Goal: Answer question/provide support: Share knowledge or assist other users

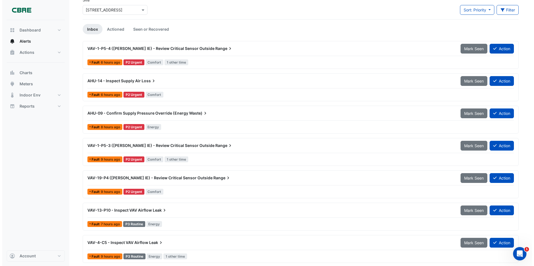
scroll to position [28, 0]
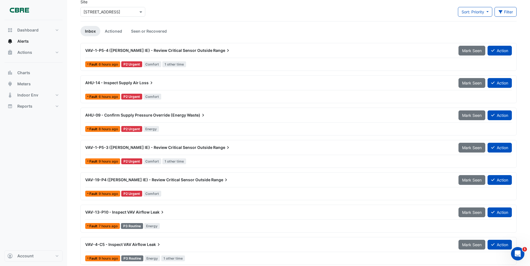
click at [129, 180] on span "VAV-19-P4 ([PERSON_NAME] IE) - Review Critical Sensor Outside" at bounding box center [147, 180] width 125 height 5
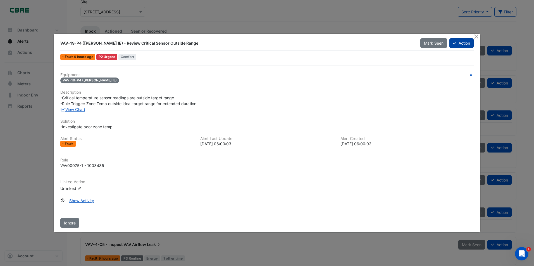
click at [463, 44] on button "Action" at bounding box center [461, 43] width 24 height 10
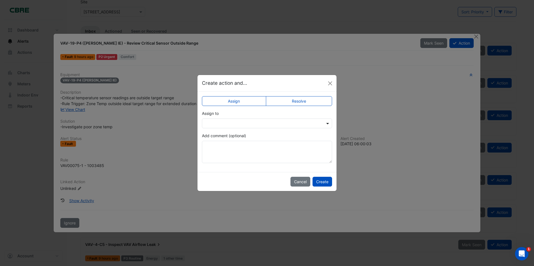
click at [327, 123] on span at bounding box center [328, 124] width 7 height 6
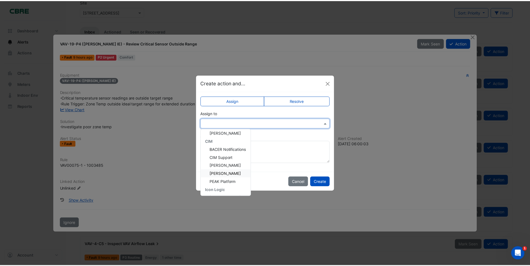
scroll to position [28, 0]
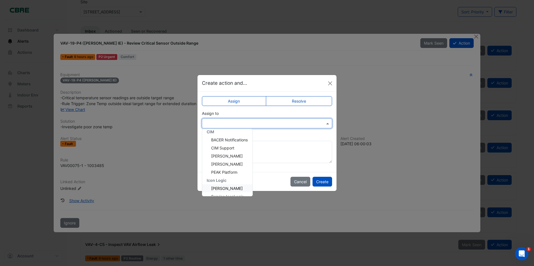
click at [236, 188] on span "[PERSON_NAME]" at bounding box center [227, 188] width 32 height 5
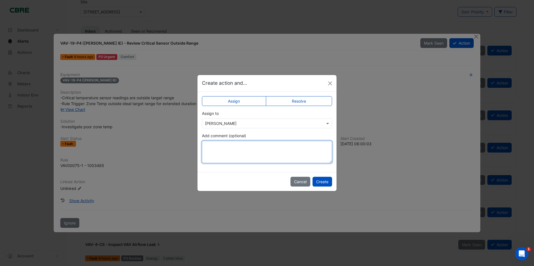
click at [249, 145] on textarea "Add comment (optional)" at bounding box center [267, 152] width 130 height 22
type textarea "**********"
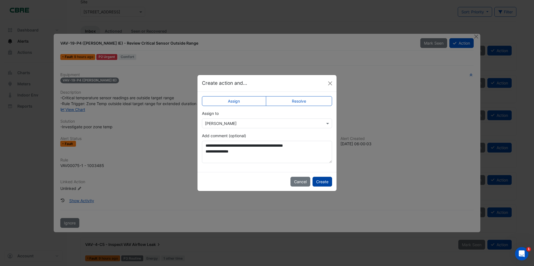
click at [323, 182] on button "Create" at bounding box center [323, 182] width 20 height 10
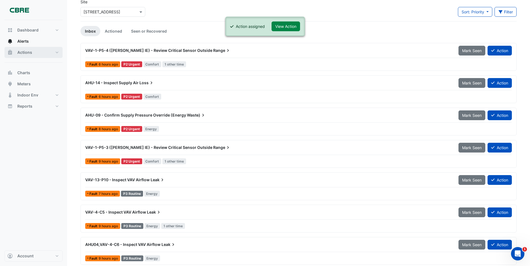
click at [24, 52] on span "Actions" at bounding box center [24, 53] width 15 height 6
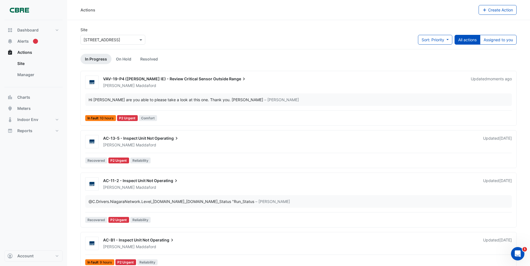
click at [141, 79] on span "VAV-19-P4 ([PERSON_NAME] IE) - Review Critical Sensor Outside" at bounding box center [165, 79] width 125 height 5
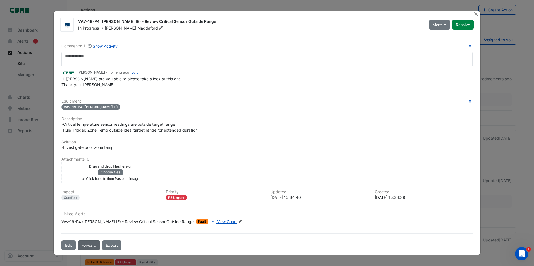
click at [90, 245] on button "Forward" at bounding box center [89, 246] width 22 height 10
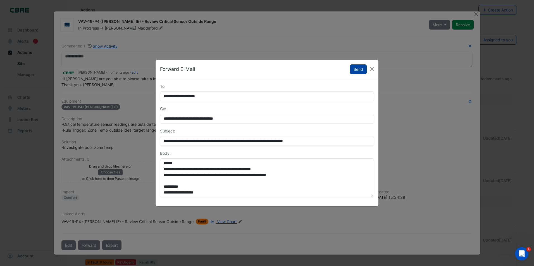
click at [357, 72] on button "Send" at bounding box center [358, 70] width 17 height 10
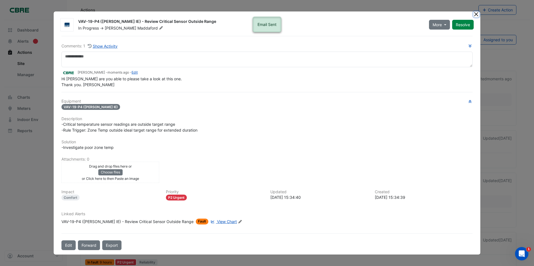
click at [475, 16] on button "Close" at bounding box center [476, 14] width 6 height 6
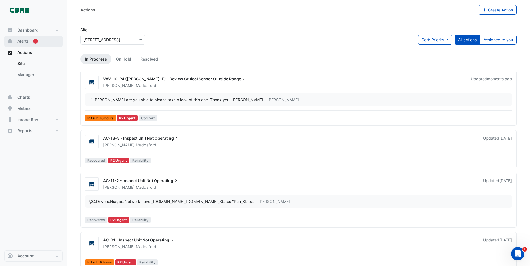
click at [22, 40] on span "Alerts" at bounding box center [22, 42] width 11 height 6
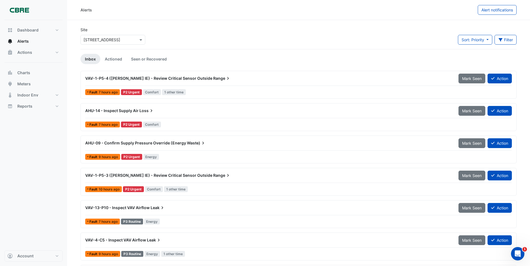
click at [109, 175] on span "VAV-1-P5-3 ([PERSON_NAME] IE) - Review Critical Sensor Outside" at bounding box center [148, 175] width 127 height 5
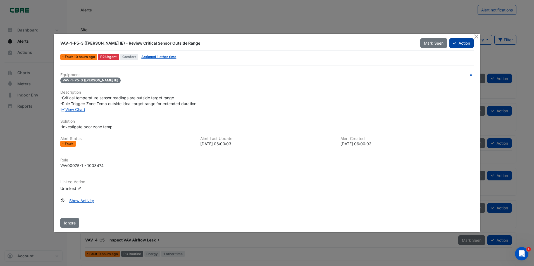
click at [464, 45] on button "Action" at bounding box center [461, 43] width 24 height 10
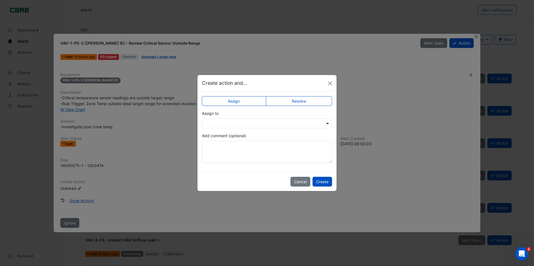
click at [328, 124] on span at bounding box center [328, 124] width 7 height 6
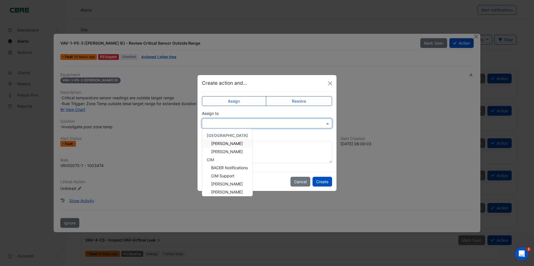
type input "*"
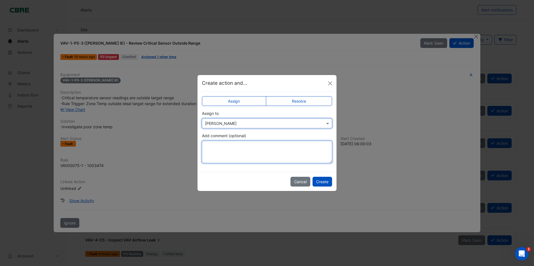
click at [211, 144] on textarea "Add comment (optional)" at bounding box center [267, 152] width 130 height 22
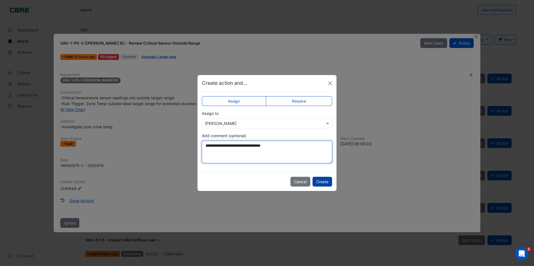
type textarea "**********"
click at [323, 183] on button "Create" at bounding box center [323, 182] width 20 height 10
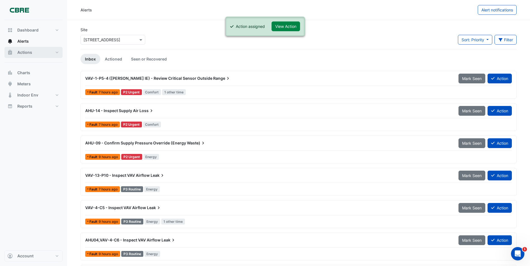
click at [21, 52] on span "Actions" at bounding box center [24, 53] width 15 height 6
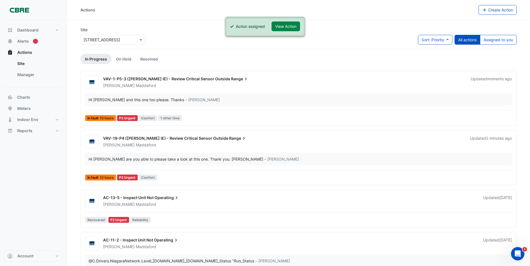
click at [156, 78] on span "VAV-1-P5-3 ([PERSON_NAME] IE) - Review Critical Sensor Outside" at bounding box center [166, 79] width 127 height 5
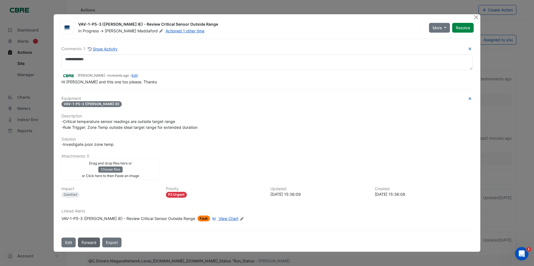
click at [89, 243] on button "Forward" at bounding box center [89, 243] width 22 height 10
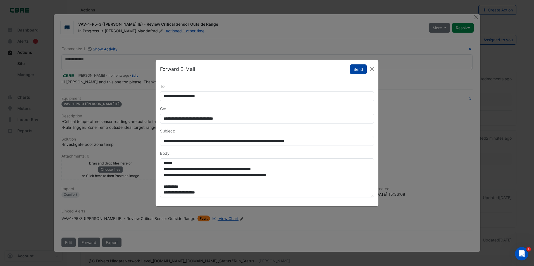
click at [358, 72] on button "Send" at bounding box center [358, 70] width 17 height 10
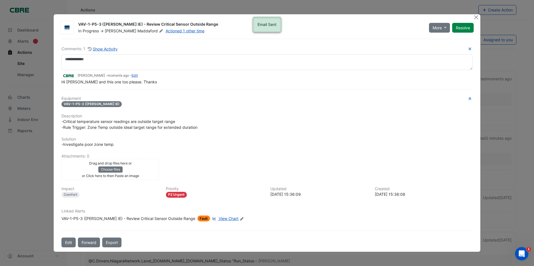
click at [475, 21] on div "VAV-1-P5-3 ([PERSON_NAME] IE) - Review Critical Sensor Outside Range In Progres…" at bounding box center [276, 26] width 402 height 15
click at [475, 18] on button "Close" at bounding box center [476, 17] width 6 height 6
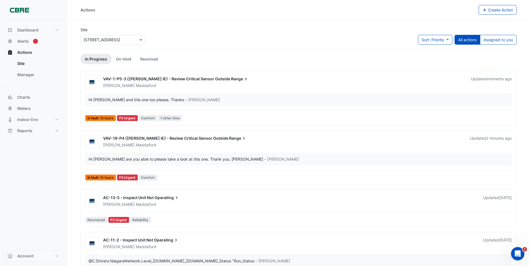
click at [131, 197] on span "AC-13-5 - Inspect Unit Not" at bounding box center [128, 198] width 51 height 5
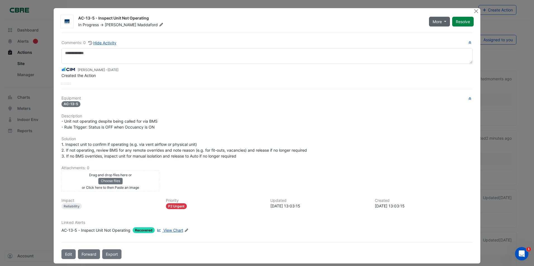
click at [444, 21] on button "More" at bounding box center [439, 22] width 21 height 10
click at [474, 12] on button "Close" at bounding box center [476, 11] width 6 height 6
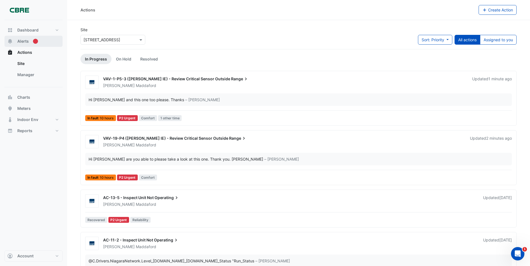
click at [21, 41] on span "Alerts" at bounding box center [22, 42] width 11 height 6
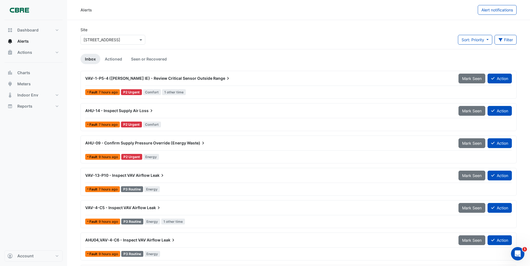
click at [125, 143] on span "AHU-09 - Confirm Supply Pressure Override (Energy" at bounding box center [135, 143] width 101 height 5
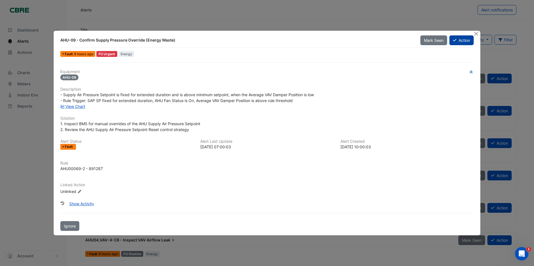
click at [460, 42] on button "Action" at bounding box center [461, 40] width 24 height 10
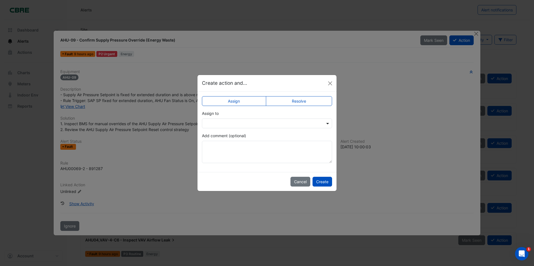
click at [327, 125] on span at bounding box center [328, 124] width 7 height 6
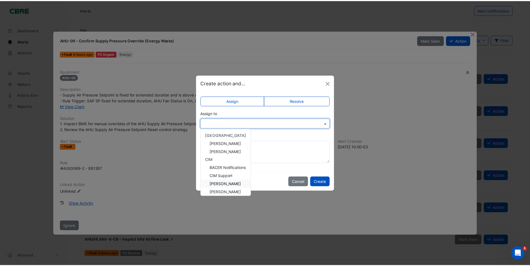
scroll to position [28, 0]
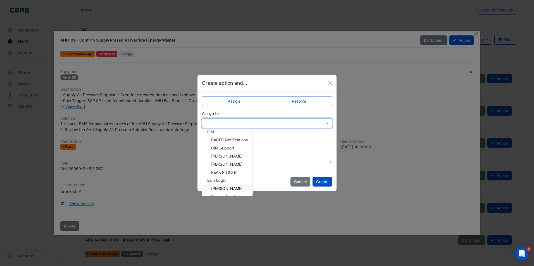
click at [225, 188] on span "[PERSON_NAME]" at bounding box center [227, 188] width 32 height 5
click at [225, 188] on div "Cancel Create" at bounding box center [266, 181] width 139 height 19
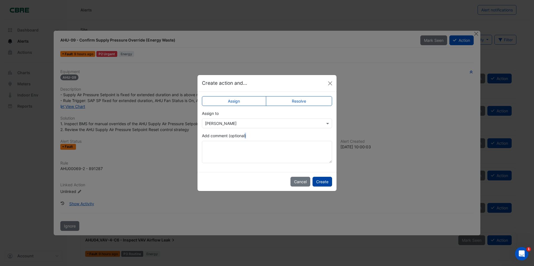
click at [321, 182] on button "Create" at bounding box center [323, 182] width 20 height 10
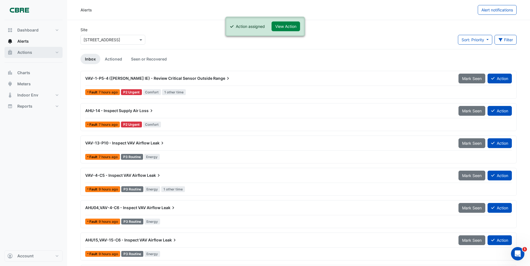
click at [20, 53] on span "Actions" at bounding box center [24, 53] width 15 height 6
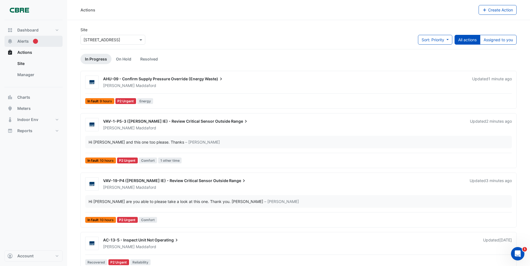
click at [20, 41] on span "Alerts" at bounding box center [22, 42] width 11 height 6
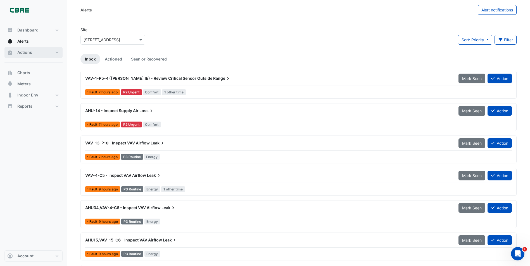
click at [23, 53] on span "Actions" at bounding box center [24, 53] width 15 height 6
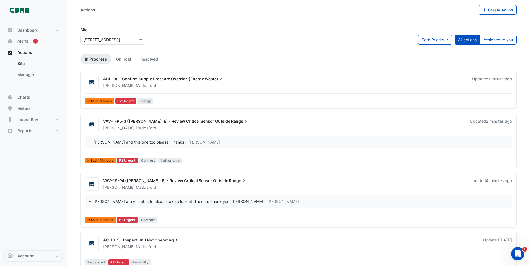
click at [125, 80] on span "AHU-09 - Confirm Supply Pressure Override (Energy" at bounding box center [153, 79] width 101 height 5
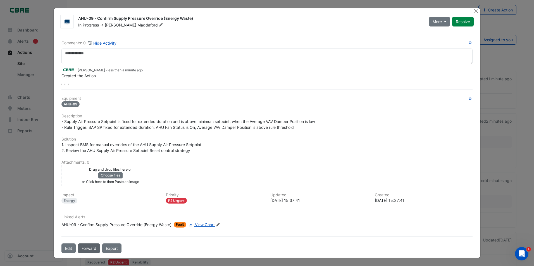
click at [88, 247] on button "Forward" at bounding box center [89, 249] width 22 height 10
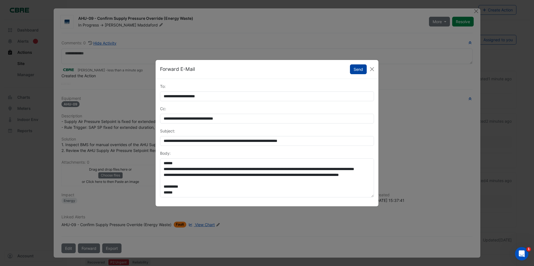
click at [357, 72] on button "Send" at bounding box center [358, 70] width 17 height 10
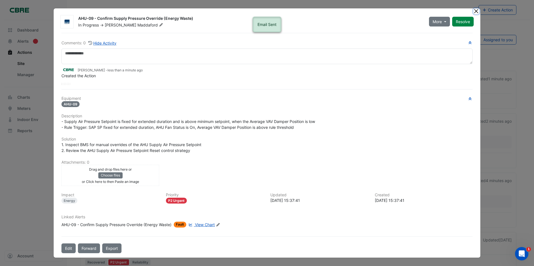
click at [477, 13] on button "Close" at bounding box center [476, 11] width 6 height 6
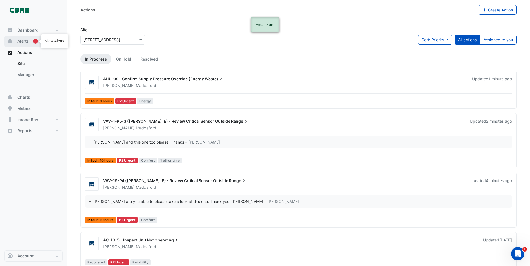
click at [20, 41] on span "Alerts" at bounding box center [22, 42] width 11 height 6
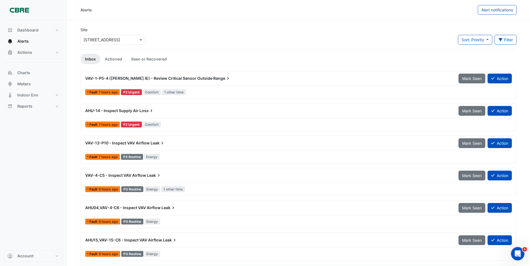
click at [116, 111] on span "AHU-14 - Inspect Supply Air" at bounding box center [111, 110] width 53 height 5
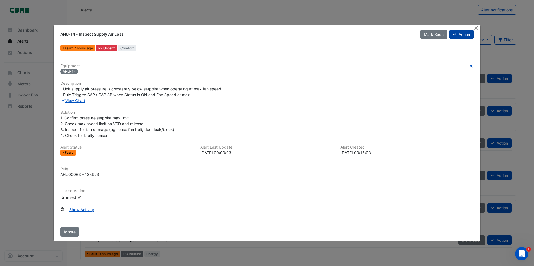
click at [462, 36] on button "Action" at bounding box center [461, 35] width 24 height 10
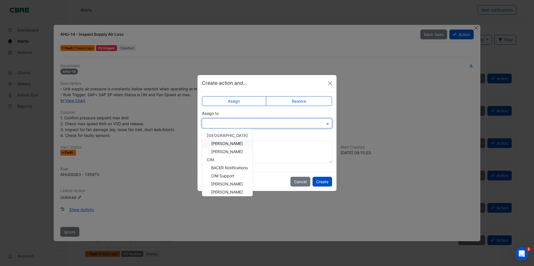
click at [328, 125] on span at bounding box center [328, 124] width 7 height 6
click at [230, 166] on span "[PERSON_NAME]" at bounding box center [227, 165] width 32 height 5
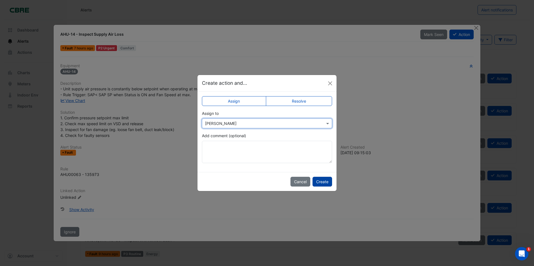
click at [323, 184] on button "Create" at bounding box center [323, 182] width 20 height 10
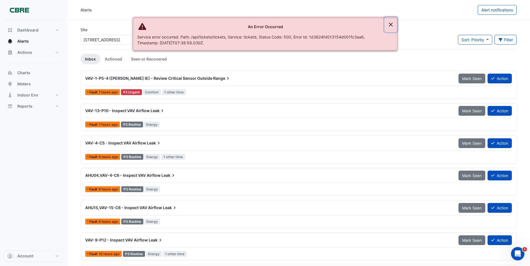
click at [389, 25] on button "Close" at bounding box center [390, 24] width 13 height 15
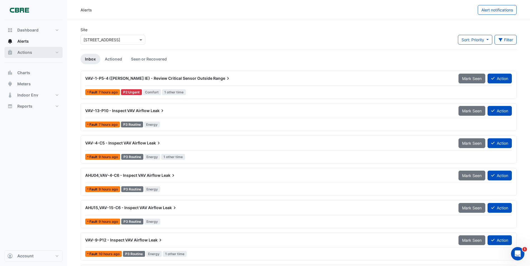
click at [23, 53] on span "Actions" at bounding box center [24, 53] width 15 height 6
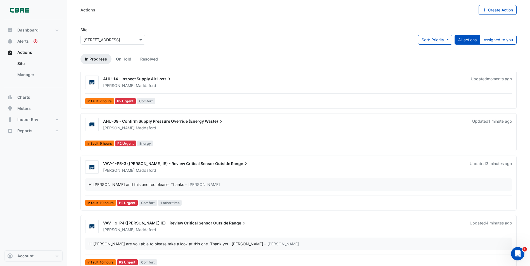
click at [128, 79] on span "AHU-14 - Inspect Supply Air" at bounding box center [129, 79] width 53 height 5
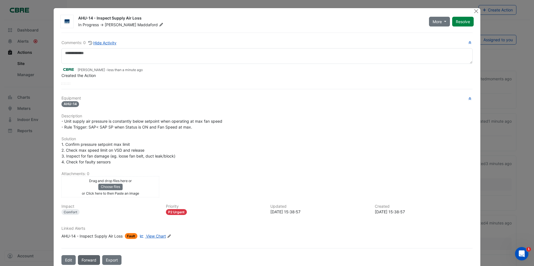
click at [94, 261] on button "Forward" at bounding box center [89, 261] width 22 height 10
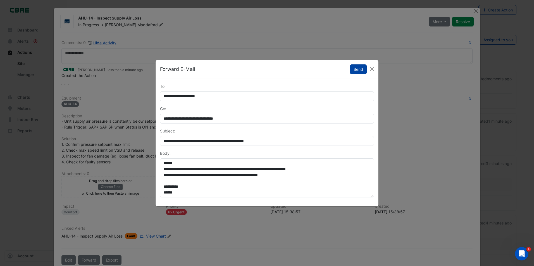
click at [359, 71] on button "Send" at bounding box center [358, 70] width 17 height 10
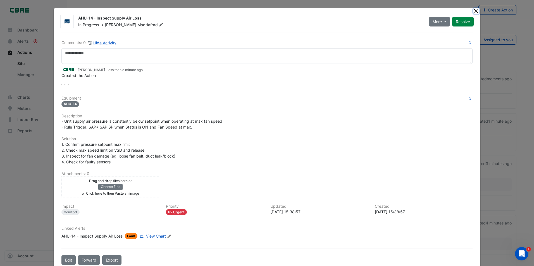
click at [473, 11] on button "Close" at bounding box center [476, 11] width 6 height 6
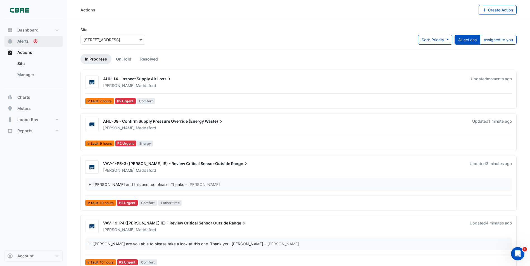
click at [23, 41] on span "Alerts" at bounding box center [22, 42] width 11 height 6
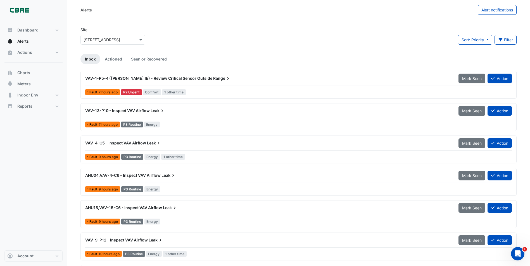
click at [151, 78] on span "VAV-1-P5-4 ([PERSON_NAME] IE) - Review Critical Sensor Outside" at bounding box center [148, 78] width 127 height 5
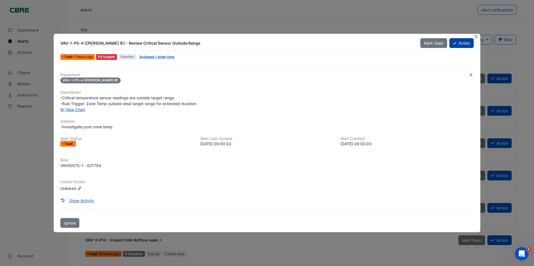
click at [460, 45] on button "Action" at bounding box center [461, 43] width 24 height 10
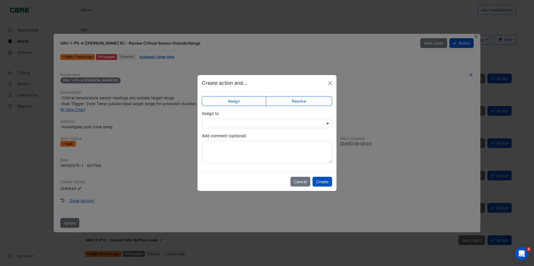
click at [327, 123] on span at bounding box center [328, 124] width 7 height 6
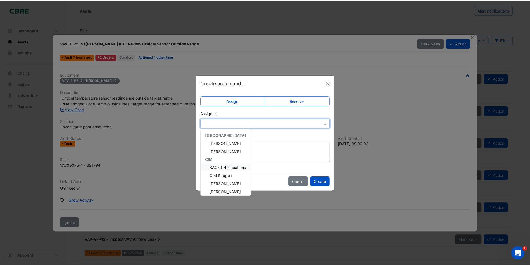
scroll to position [28, 0]
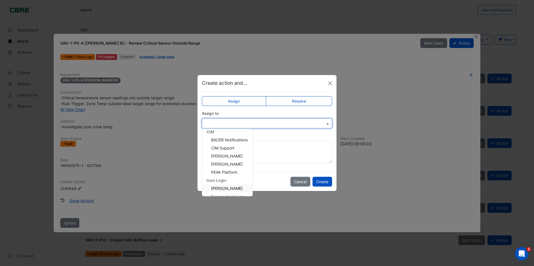
click at [225, 189] on span "[PERSON_NAME]" at bounding box center [227, 188] width 32 height 5
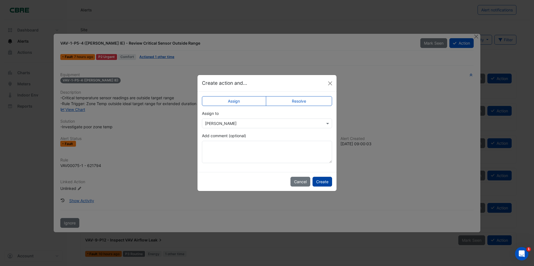
click at [320, 182] on button "Create" at bounding box center [323, 182] width 20 height 10
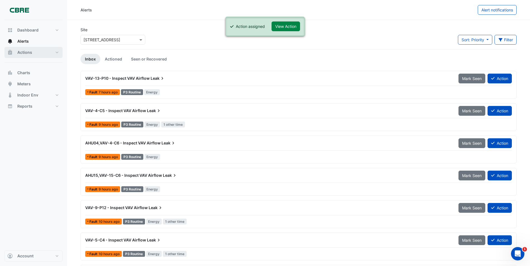
click at [22, 53] on span "Actions" at bounding box center [24, 53] width 15 height 6
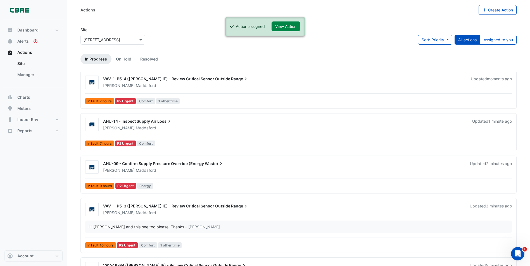
click at [174, 79] on span "VAV-1-P5-4 ([PERSON_NAME] IE) - Review Critical Sensor Outside" at bounding box center [166, 79] width 127 height 5
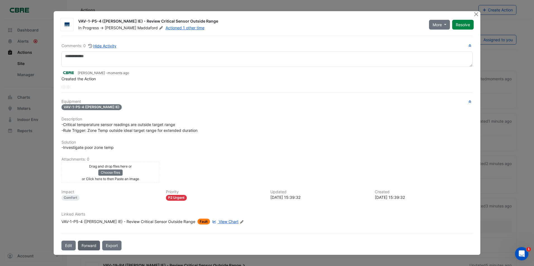
click at [90, 246] on button "Forward" at bounding box center [89, 246] width 22 height 10
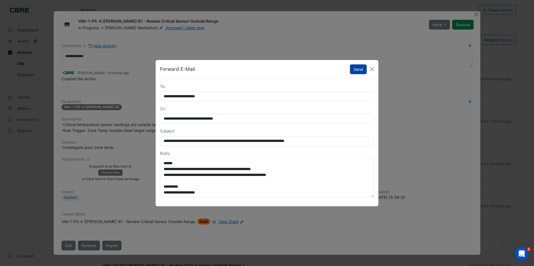
click at [357, 73] on button "Send" at bounding box center [358, 70] width 17 height 10
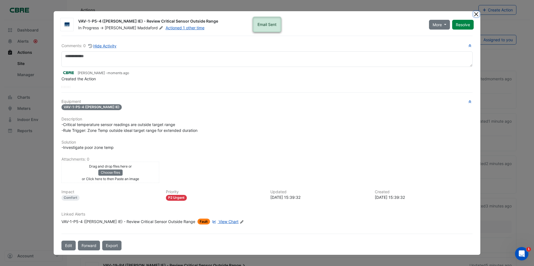
click at [476, 15] on button "Close" at bounding box center [476, 14] width 6 height 6
